Goal: Task Accomplishment & Management: Complete application form

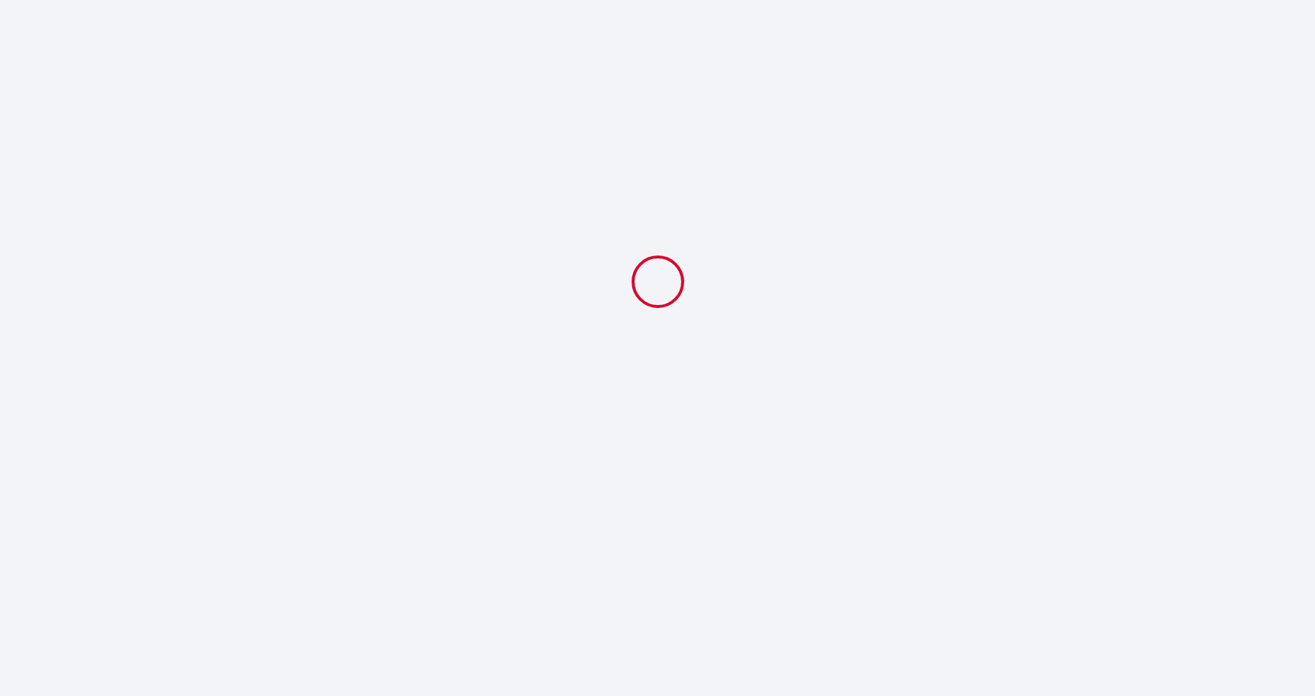
select select
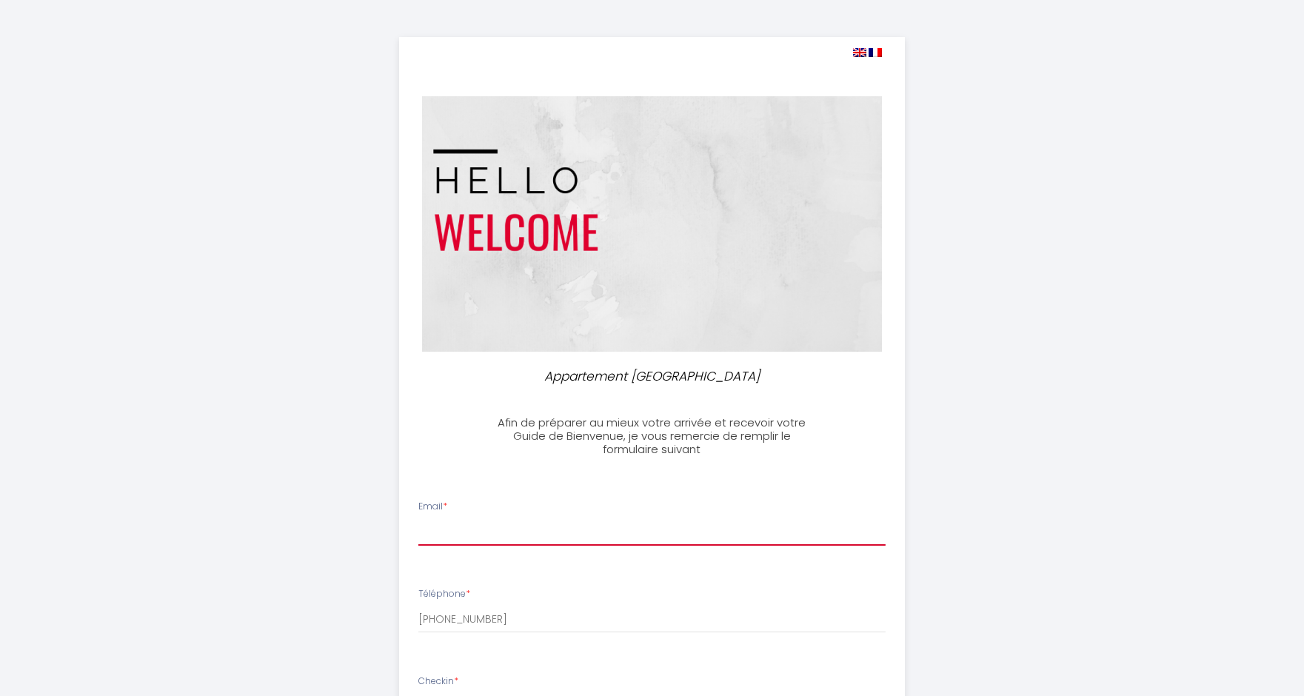
click at [461, 529] on input "Email *" at bounding box center [651, 532] width 467 height 27
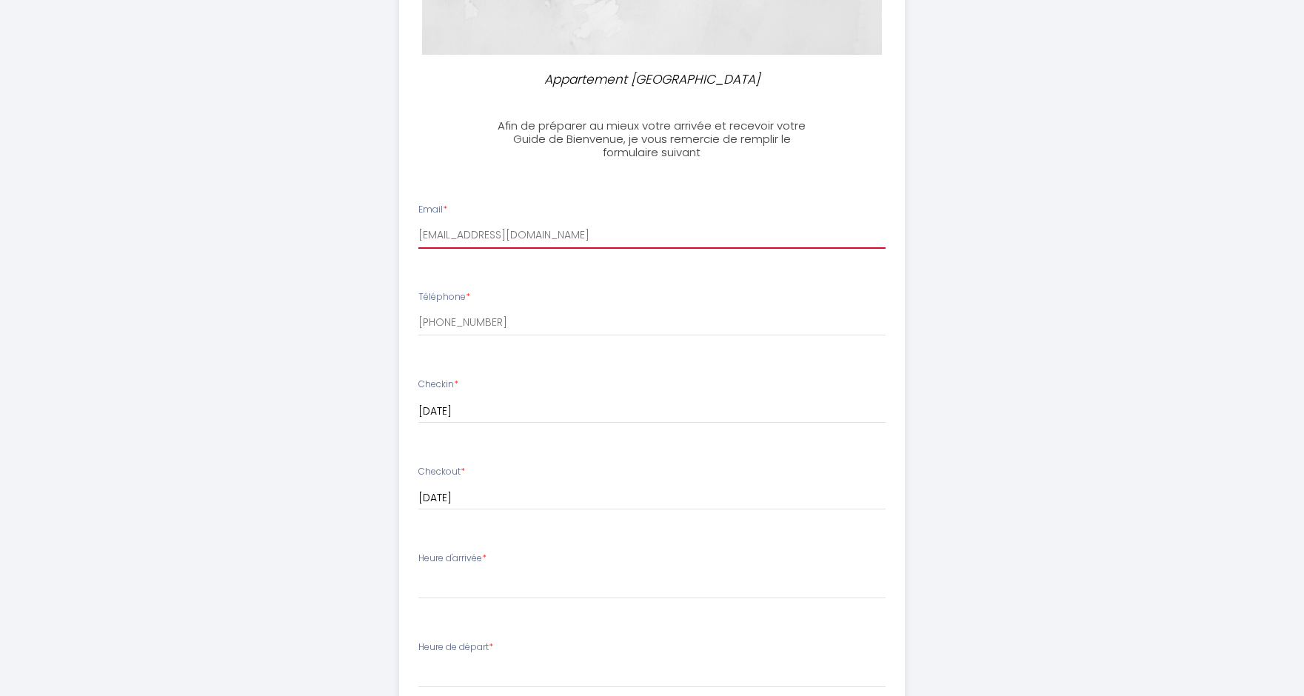
scroll to position [323, 0]
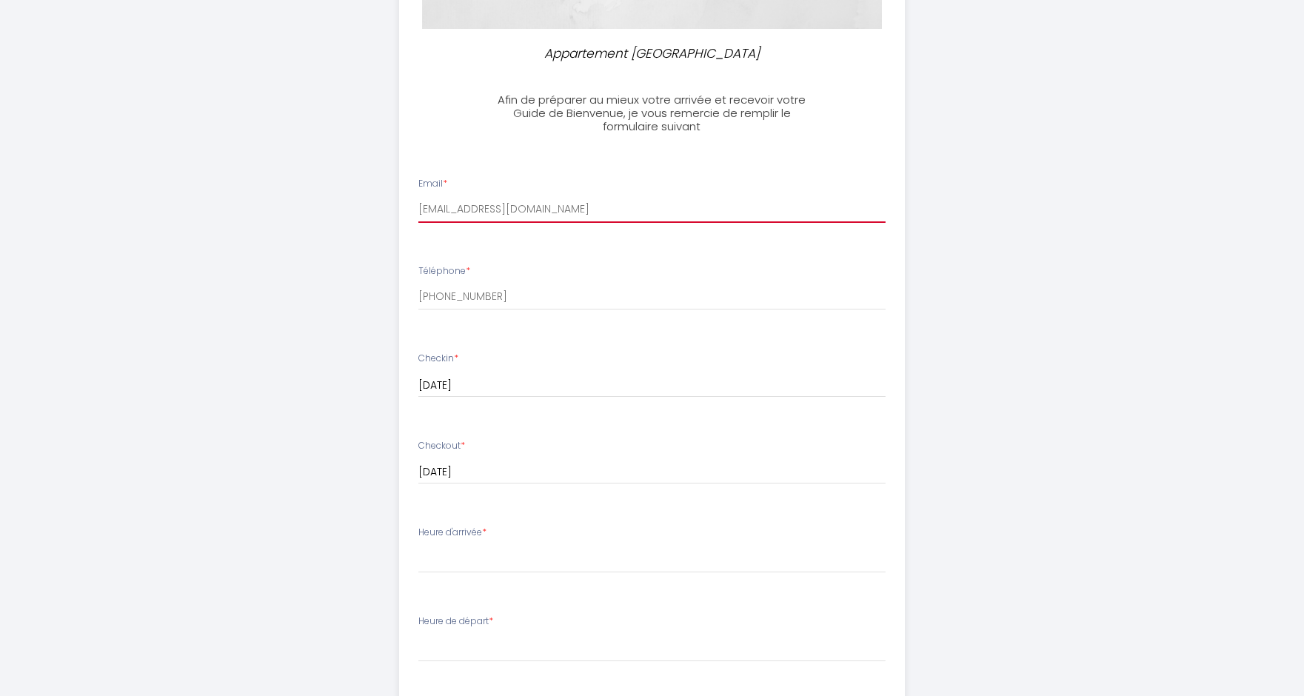
type input "[EMAIL_ADDRESS][DOMAIN_NAME]"
click at [454, 566] on select "16:00 16:30 17:00 17:30 18:00 18:30 19:00 19:30 20:00 20:30 21:00 21:30 22:00 2…" at bounding box center [651, 559] width 467 height 28
select select "16:00"
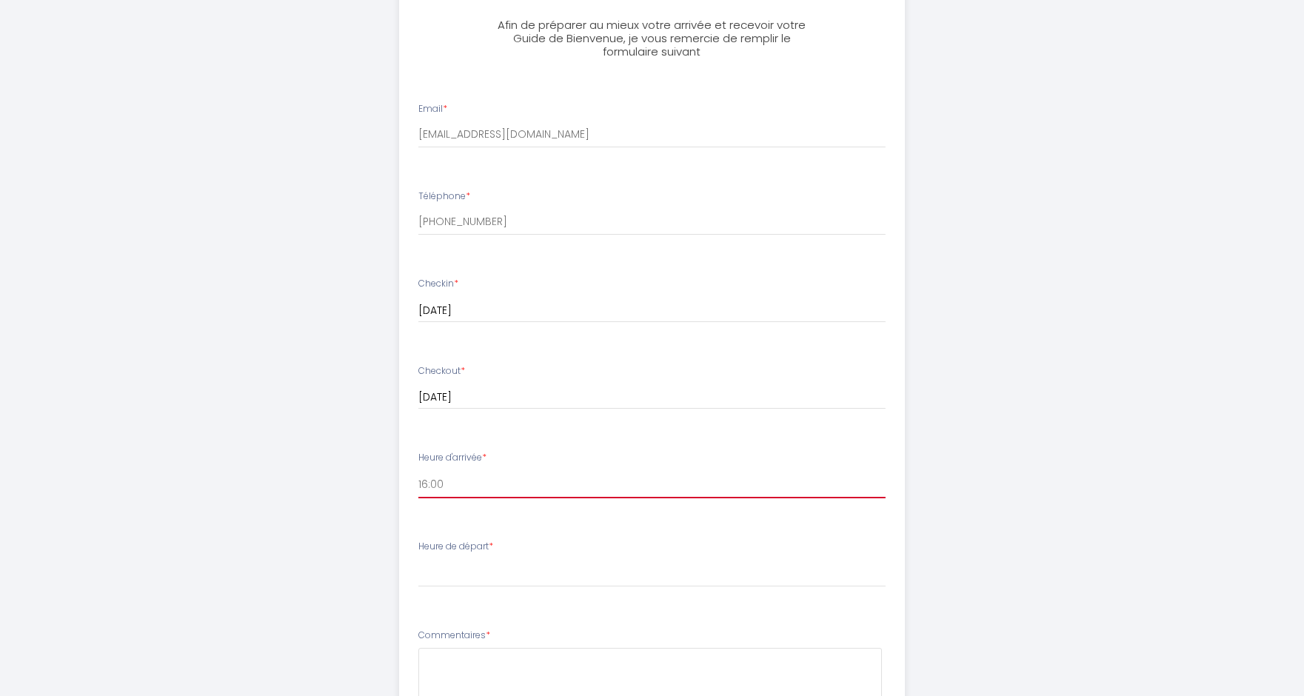
scroll to position [401, 0]
click at [455, 569] on select "00:00 00:30 01:00 01:30 02:00 02:30 03:00 03:30 04:00 04:30 05:00 05:30 06:00 0…" at bounding box center [651, 569] width 467 height 28
select select "10:00"
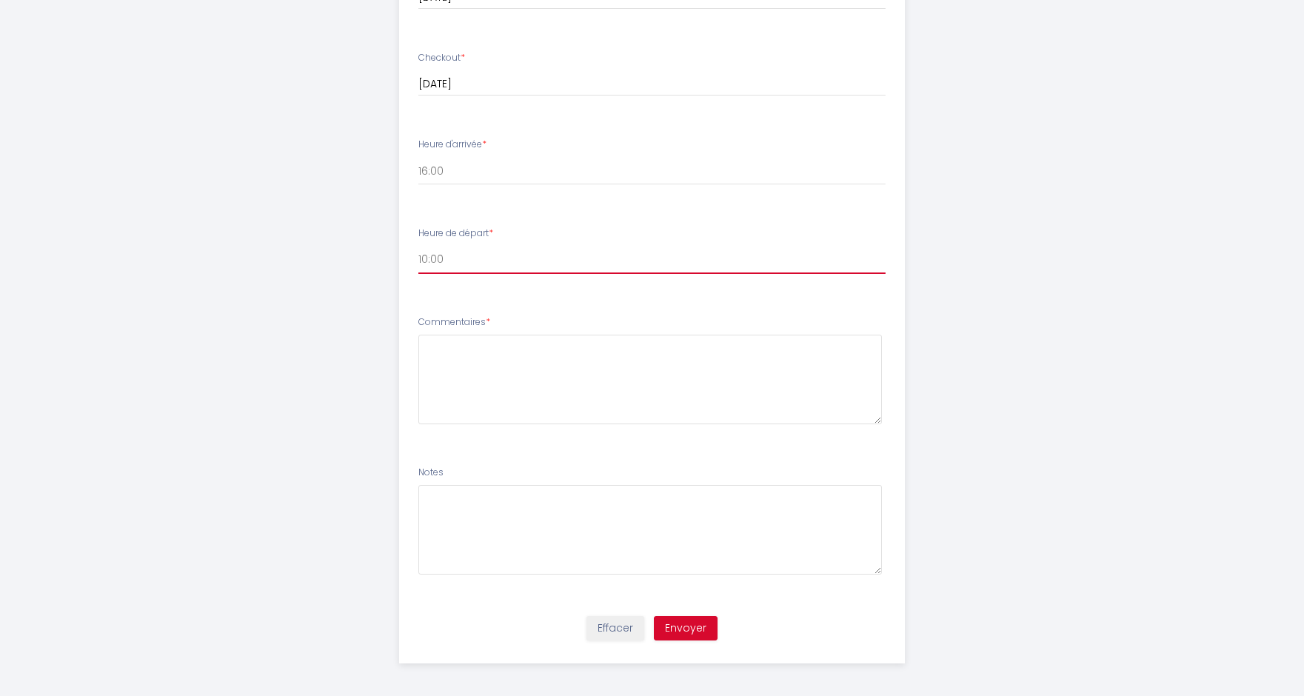
scroll to position [715, 0]
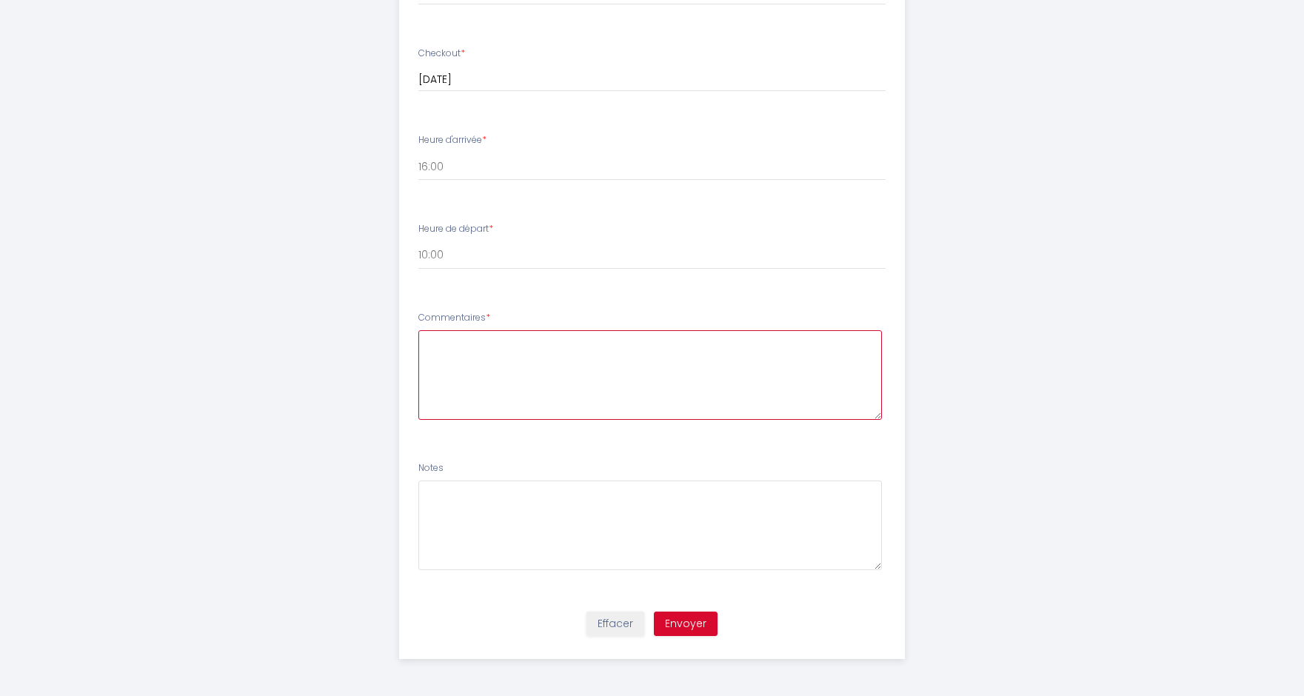
click at [452, 348] on textarea at bounding box center [649, 375] width 463 height 90
type textarea "tout ira bien"
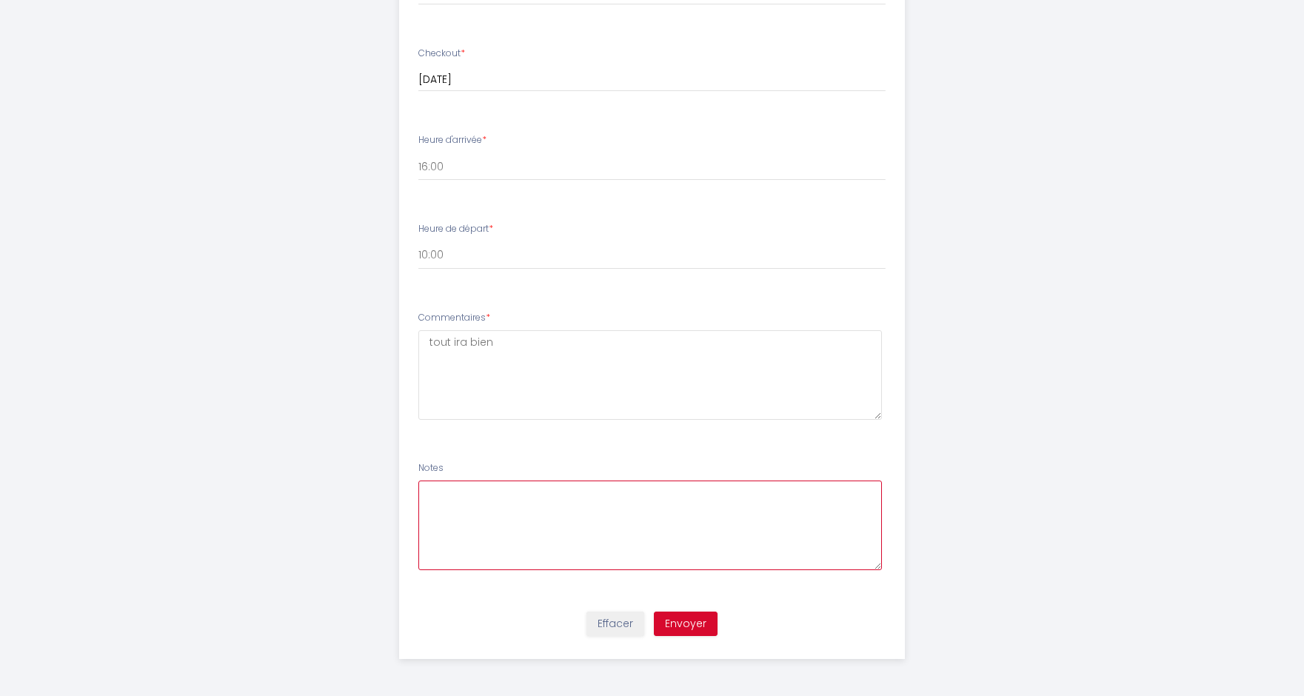
click at [434, 496] on textarea at bounding box center [649, 525] width 463 height 90
click at [431, 495] on textarea at bounding box center [649, 525] width 463 height 90
type textarea "Á"
click at [441, 494] on textarea at bounding box center [649, 525] width 463 height 90
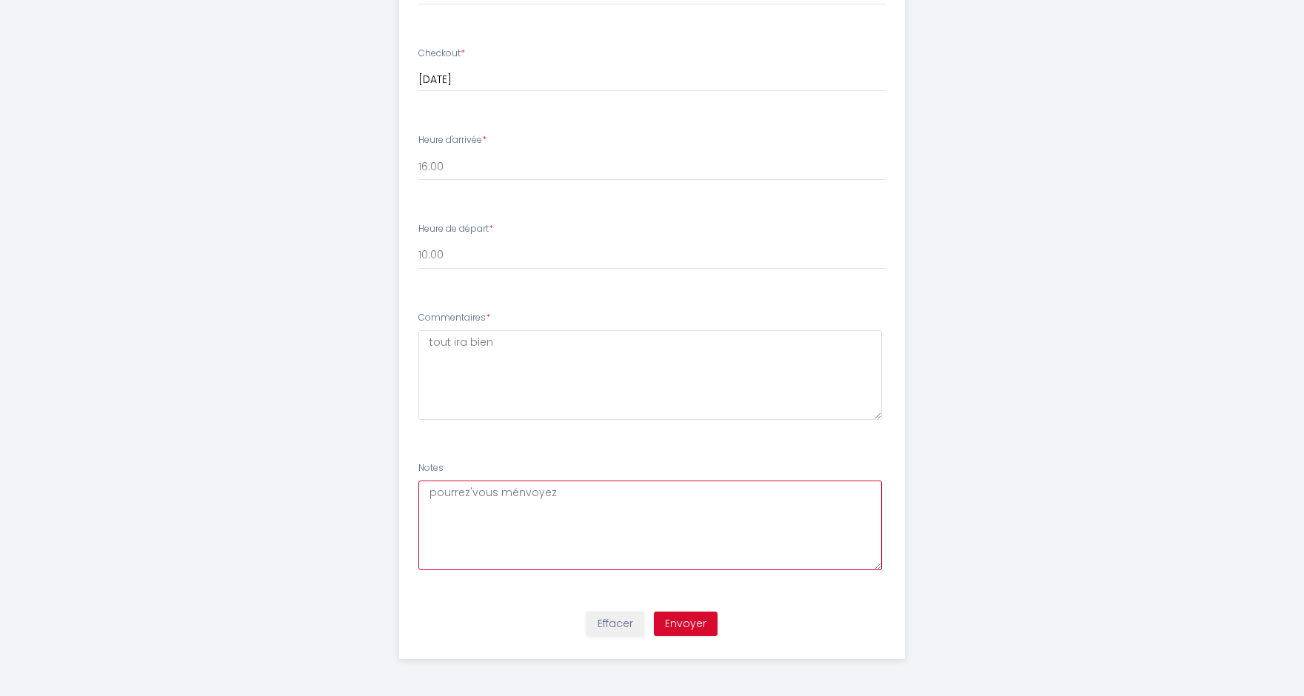
click at [473, 491] on textarea "pourrez'vous ménvoyez" at bounding box center [649, 525] width 463 height 90
click at [470, 489] on textarea "pourrez'vous ménvoyez" at bounding box center [649, 525] width 463 height 90
click at [518, 492] on textarea "pourrez-vous ménvoyez" at bounding box center [649, 525] width 463 height 90
click at [563, 494] on textarea "pourrez-vous m envoyez" at bounding box center [649, 525] width 463 height 90
click at [725, 494] on textarea "pourrez-vous m envoyez les instructions sur mon portable=)" at bounding box center [649, 525] width 463 height 90
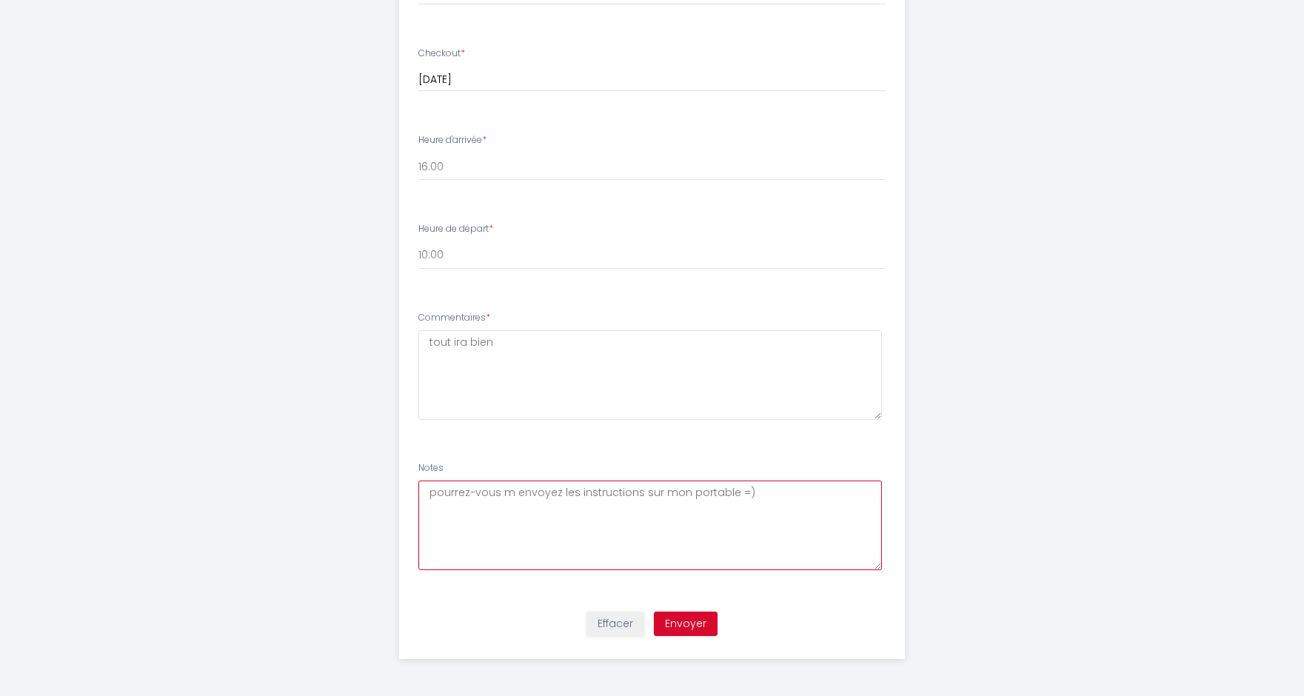
type textarea "pourrez-vous m envoyez les instructions sur mon portable =)"
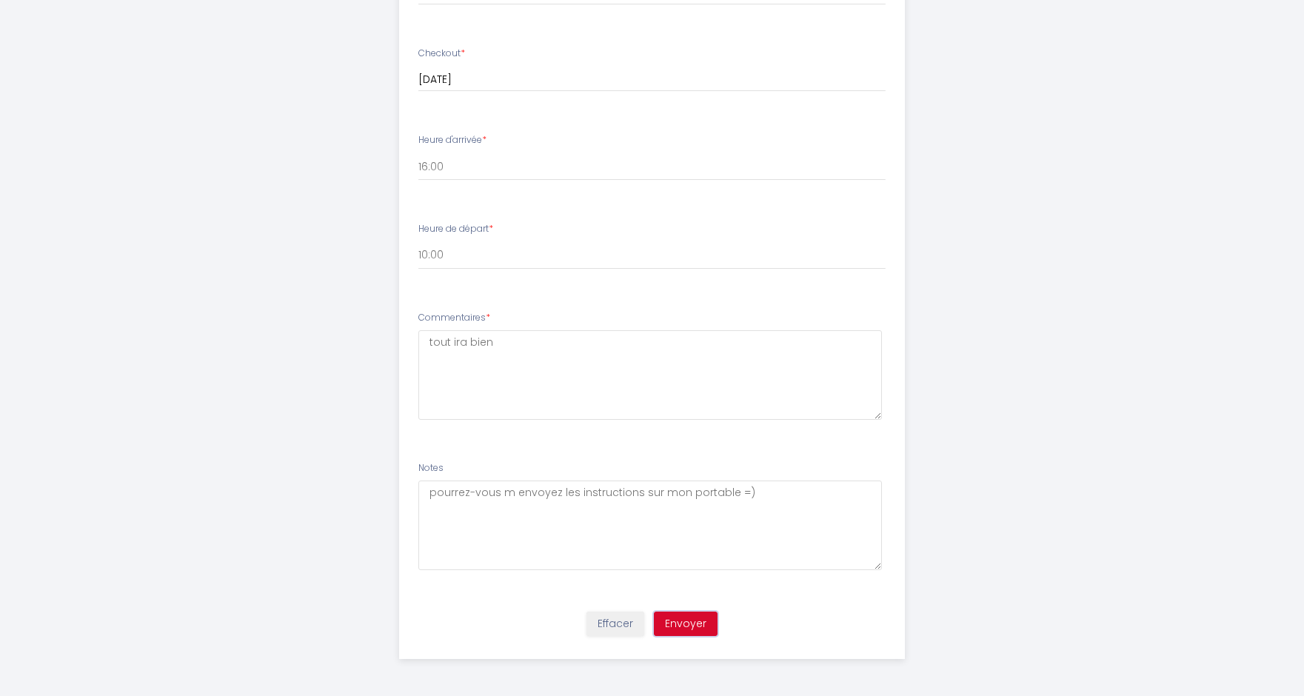
click at [675, 615] on button "Envoyer" at bounding box center [686, 623] width 64 height 25
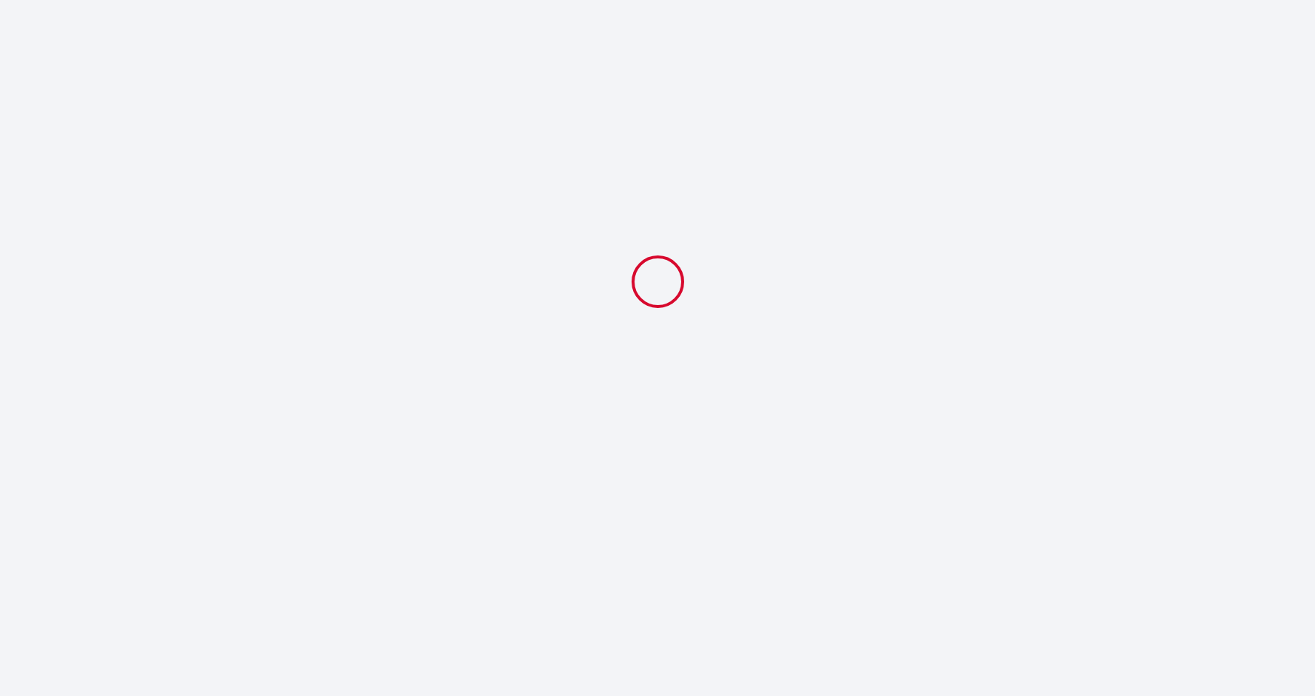
select select "10:00"
